Goal: Task Accomplishment & Management: Manage account settings

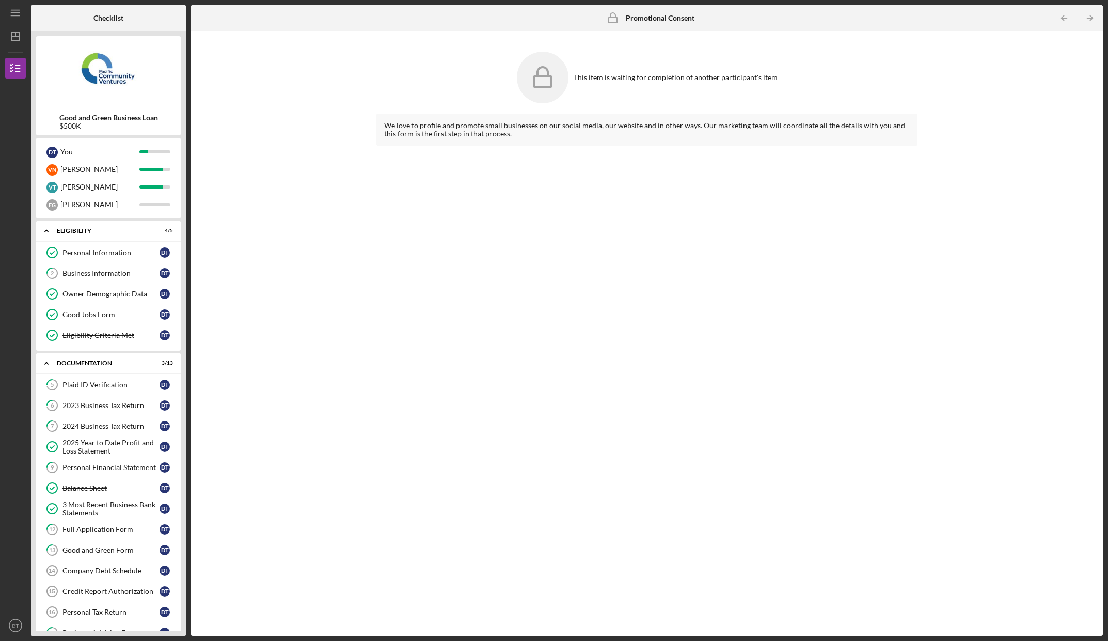
scroll to position [4, 0]
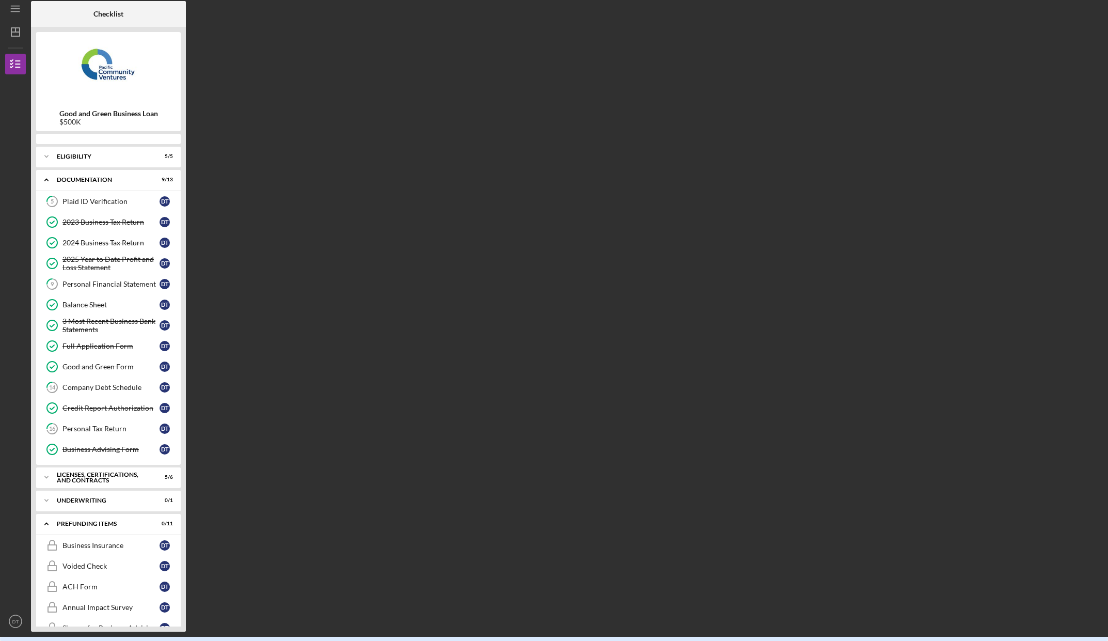
scroll to position [146, 0]
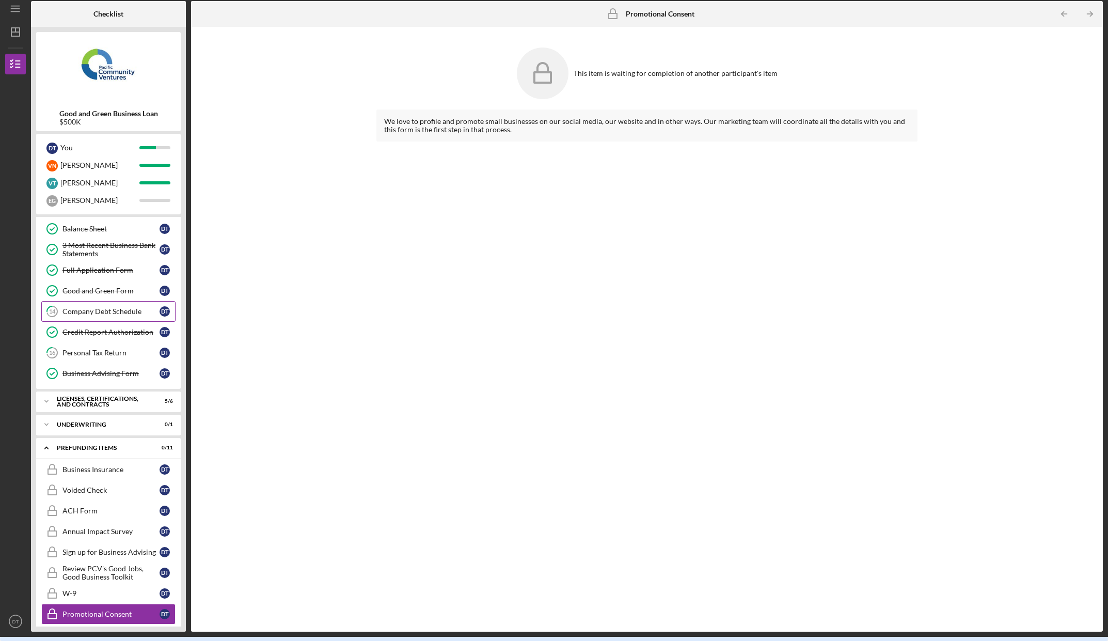
click at [125, 312] on div "Company Debt Schedule" at bounding box center [110, 311] width 97 height 8
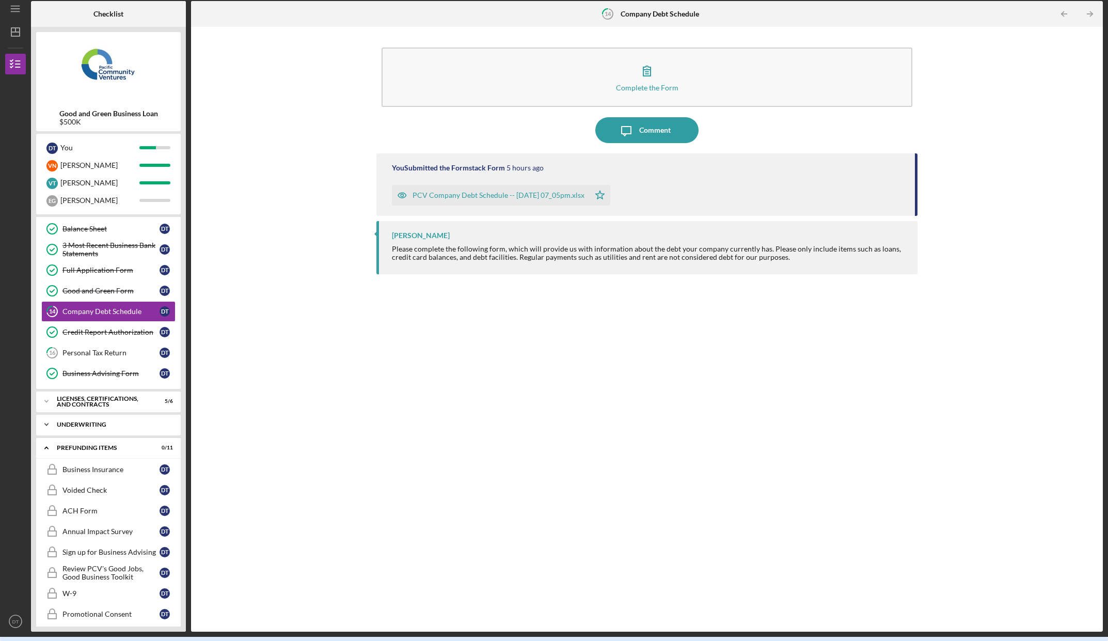
click at [92, 426] on div "Underwriting" at bounding box center [112, 424] width 111 height 6
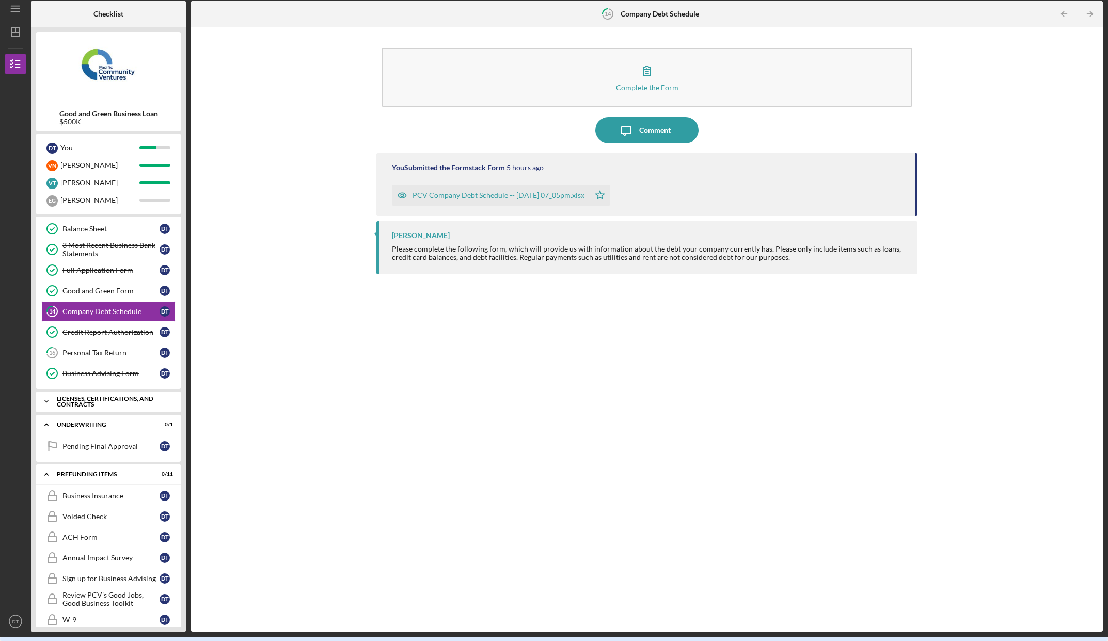
click at [99, 402] on div "Licenses, Certifications, and Contracts" at bounding box center [112, 402] width 111 height 12
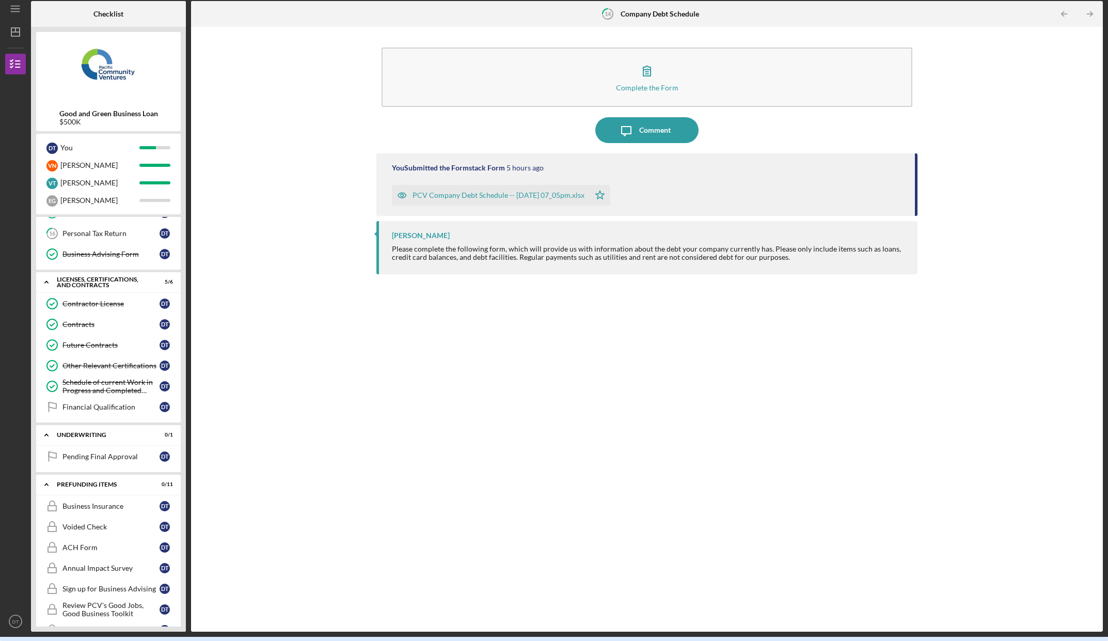
scroll to position [372, 0]
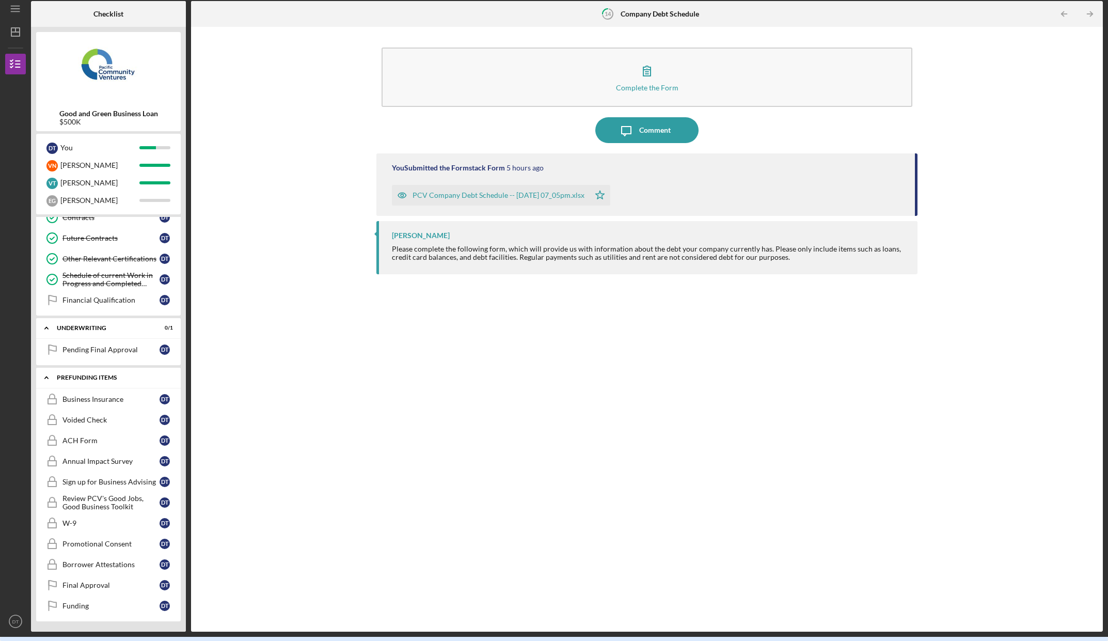
click at [81, 383] on div "Icon/Expander Prefunding Items 0 / 11" at bounding box center [108, 377] width 145 height 21
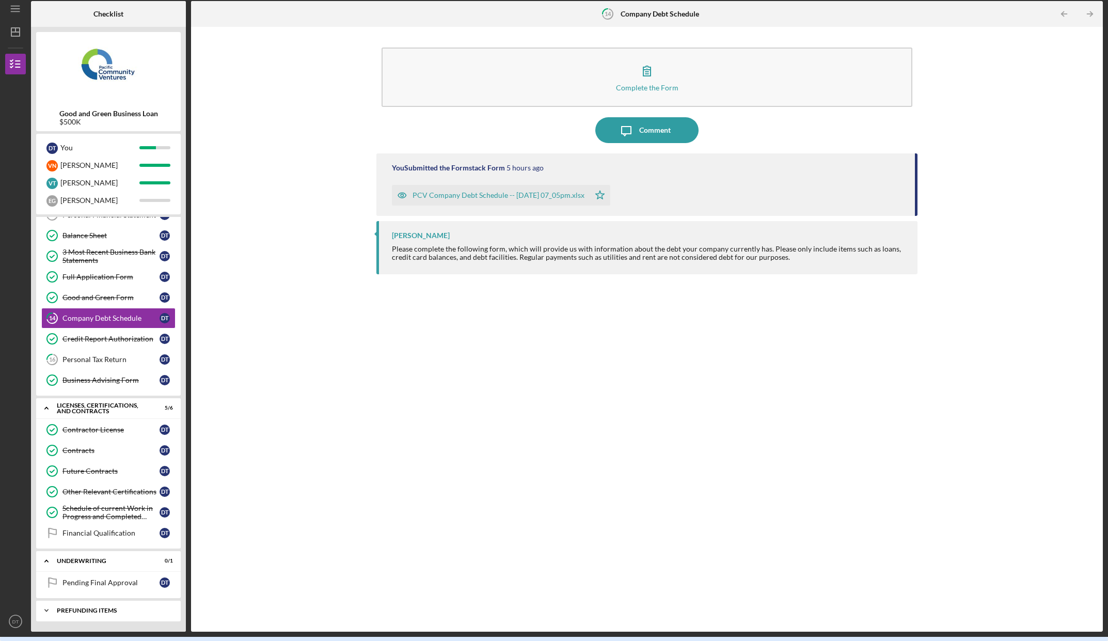
scroll to position [139, 0]
